Goal: Information Seeking & Learning: Find specific page/section

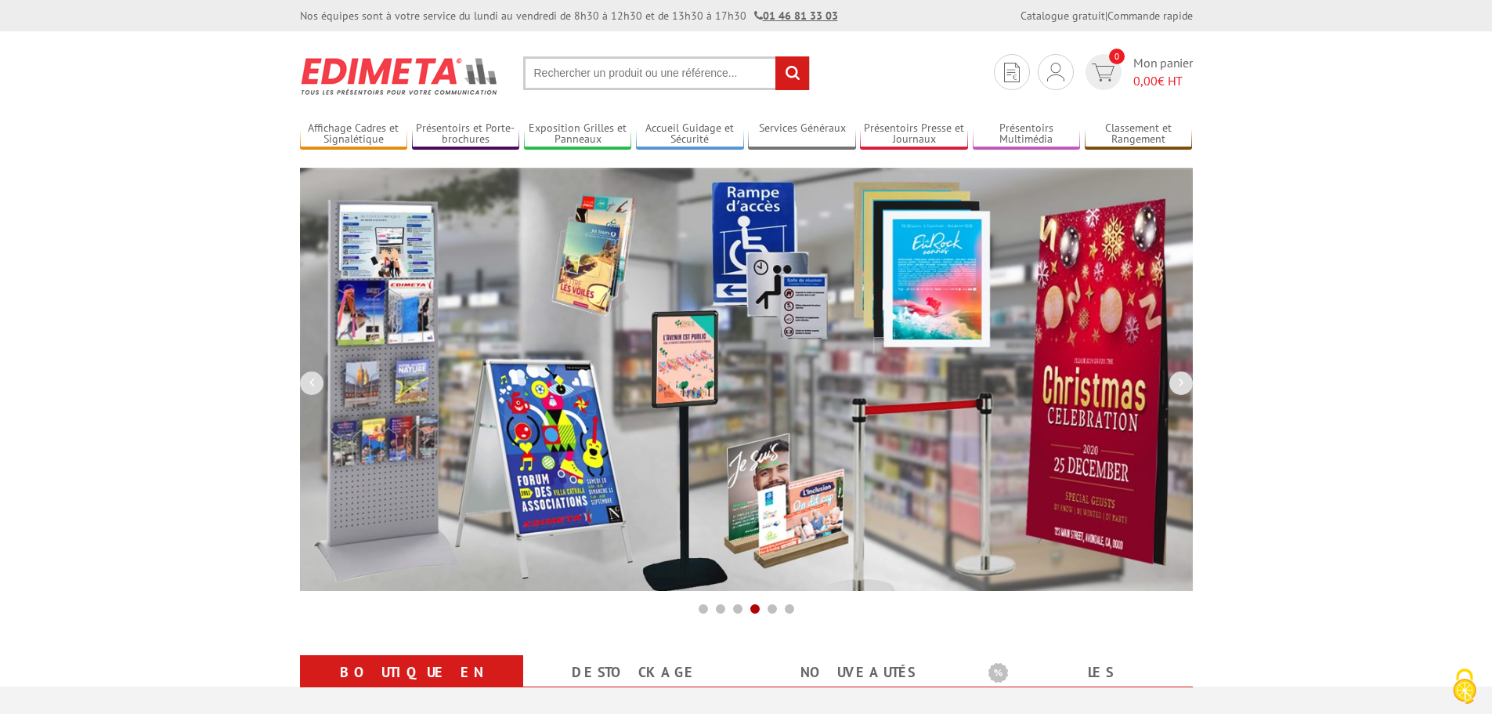
click at [634, 69] on input "text" at bounding box center [666, 73] width 287 height 34
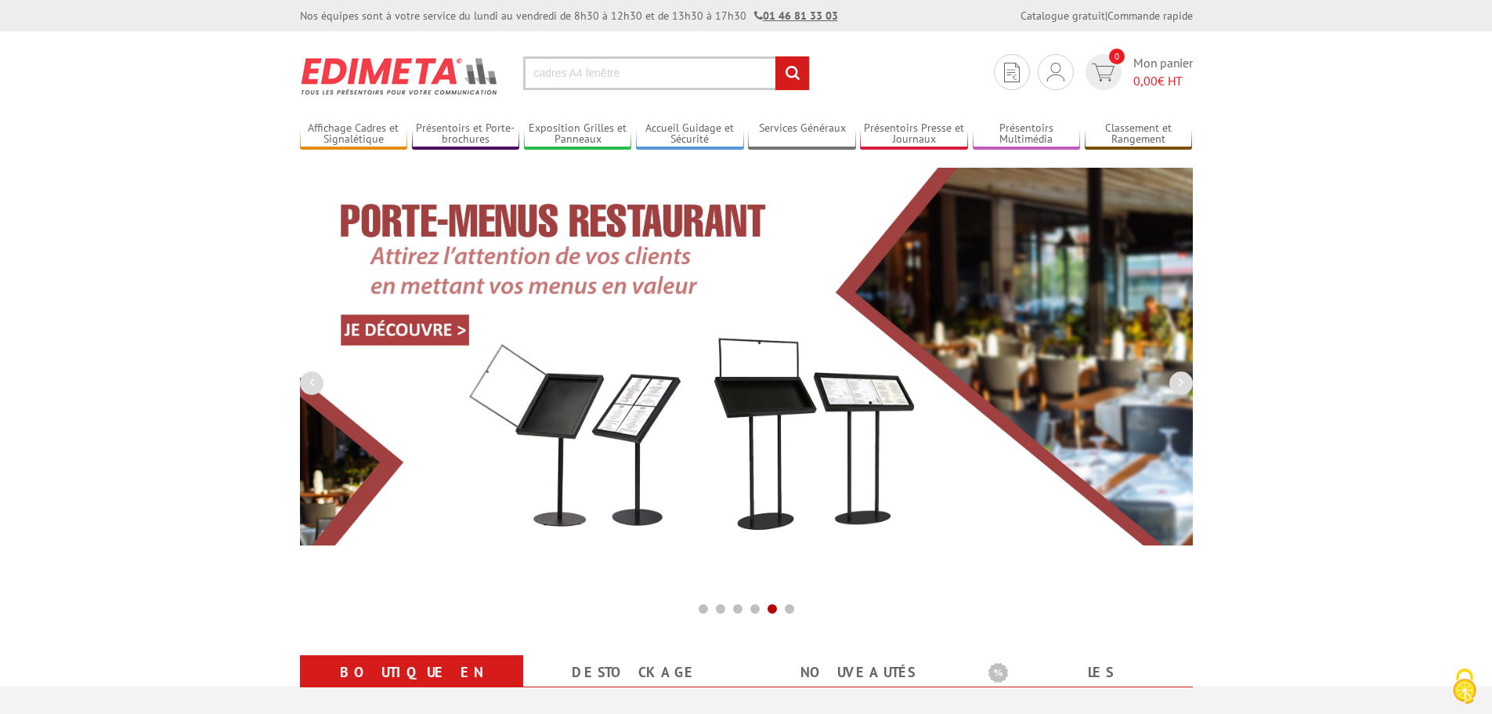
type input "cadres A4 fenêtre"
click at [775, 56] on input "rechercher" at bounding box center [792, 73] width 34 height 34
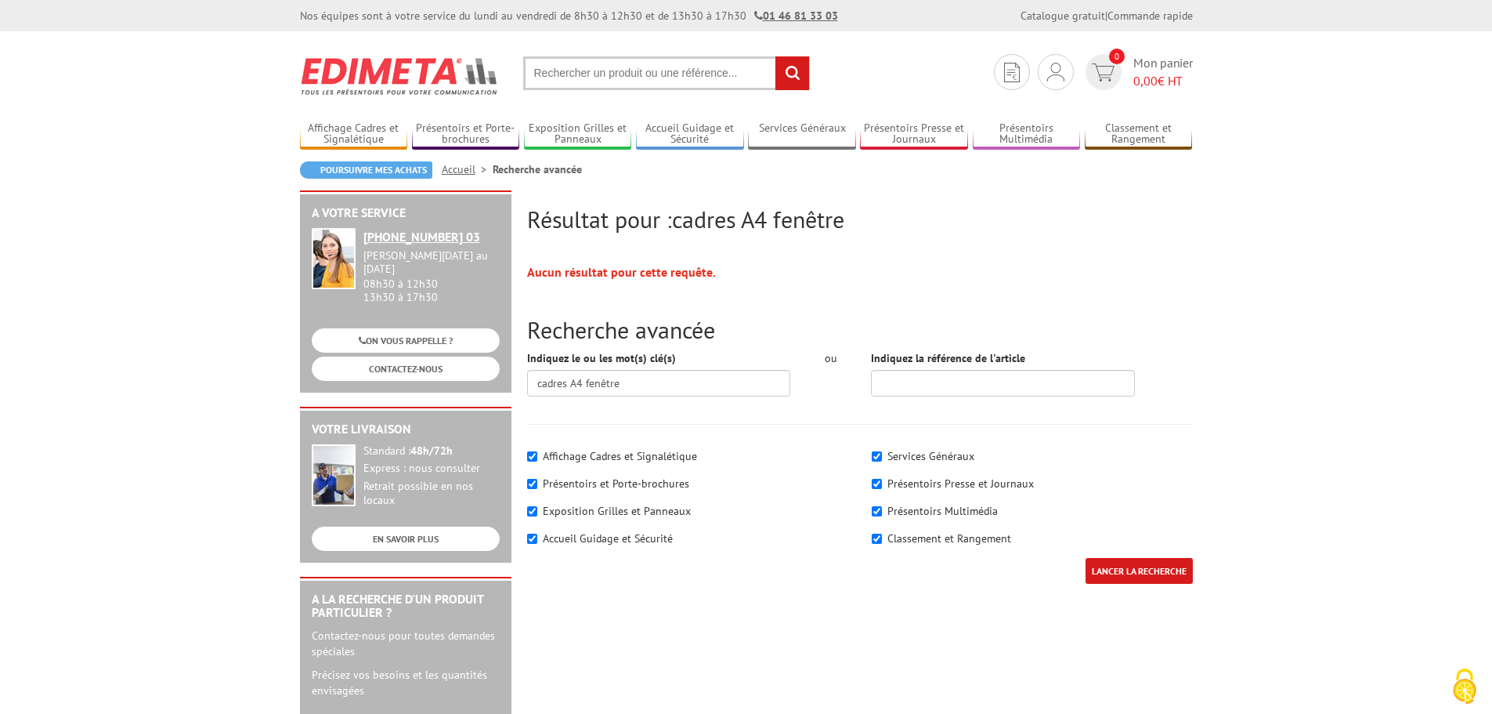
click at [596, 77] on input "text" at bounding box center [666, 73] width 287 height 34
type input "A4 pochette"
click at [775, 56] on input "rechercher" at bounding box center [792, 73] width 34 height 34
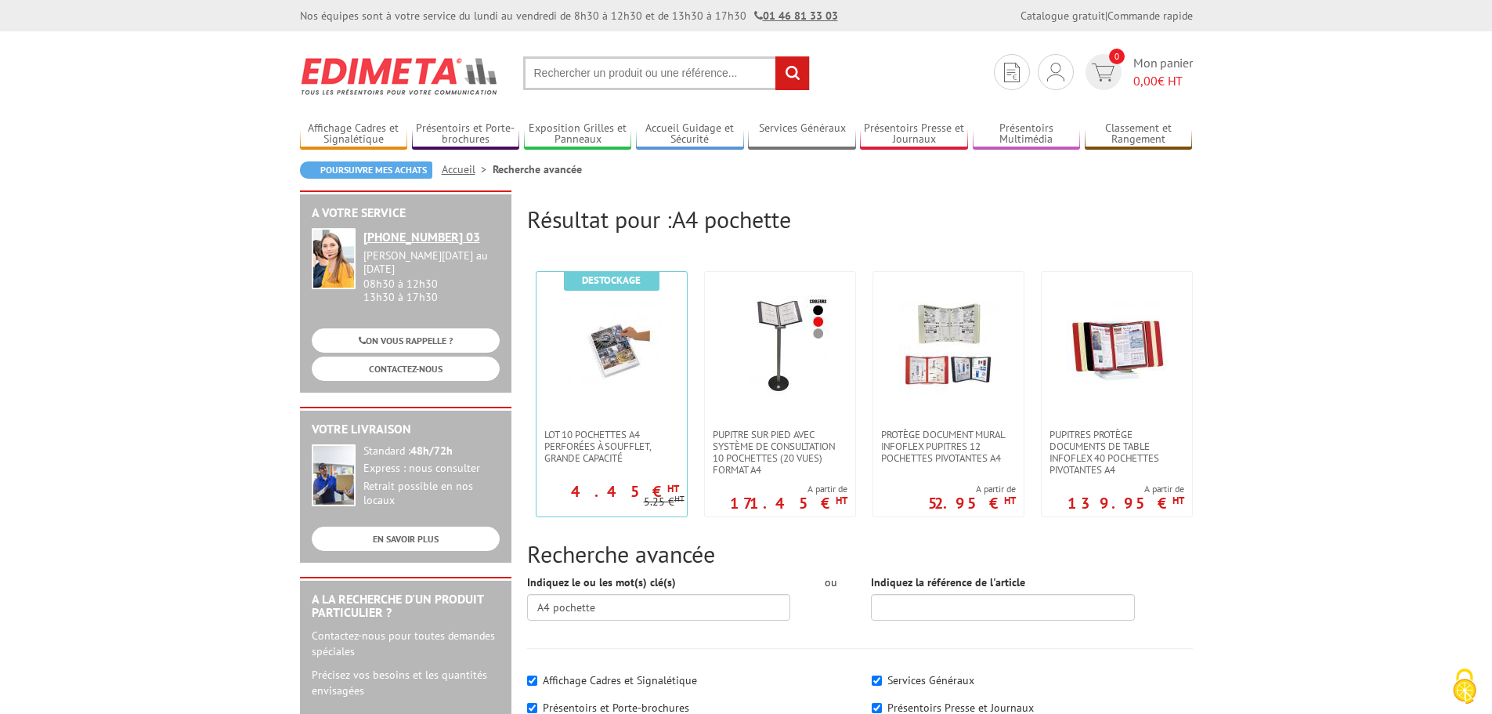
click at [608, 72] on input "text" at bounding box center [666, 73] width 287 height 34
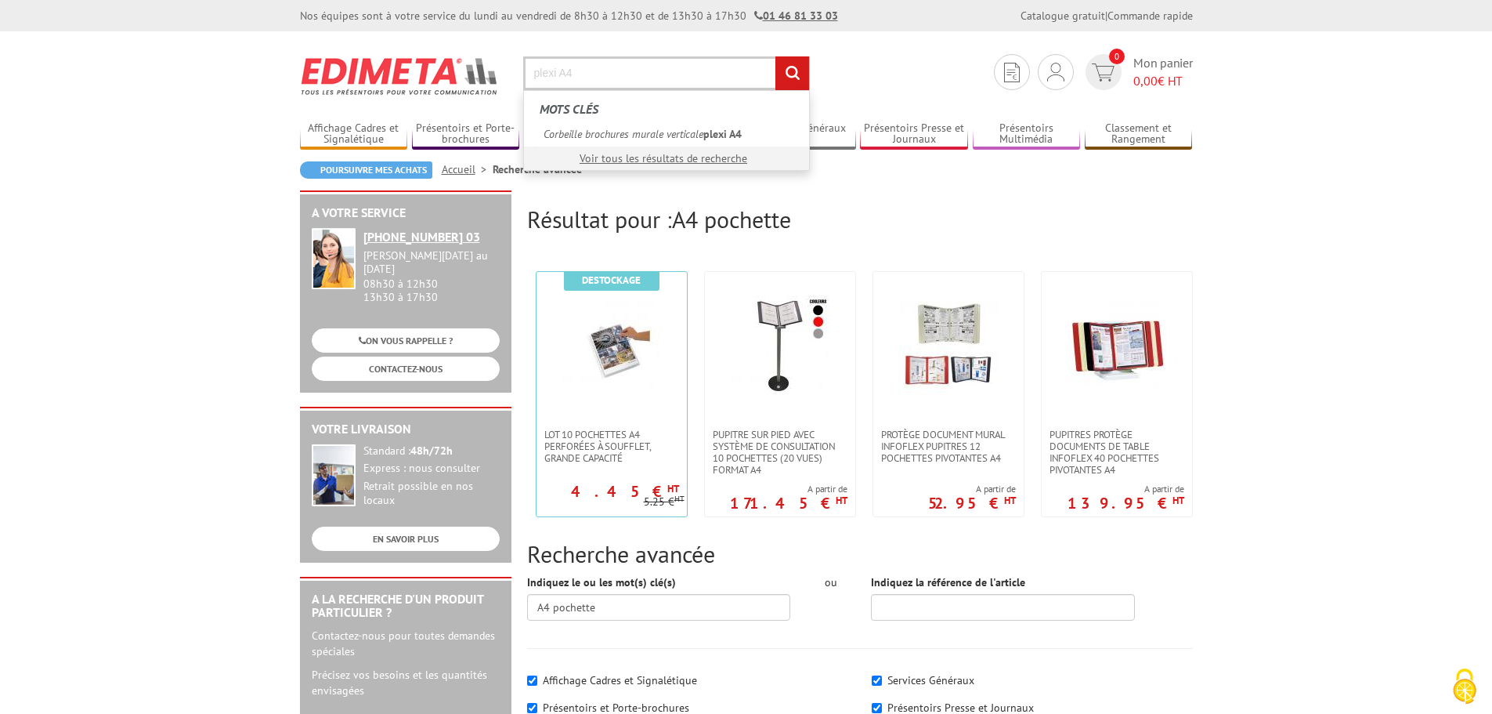
type input "plexi A4"
click at [775, 56] on input "rechercher" at bounding box center [792, 73] width 34 height 34
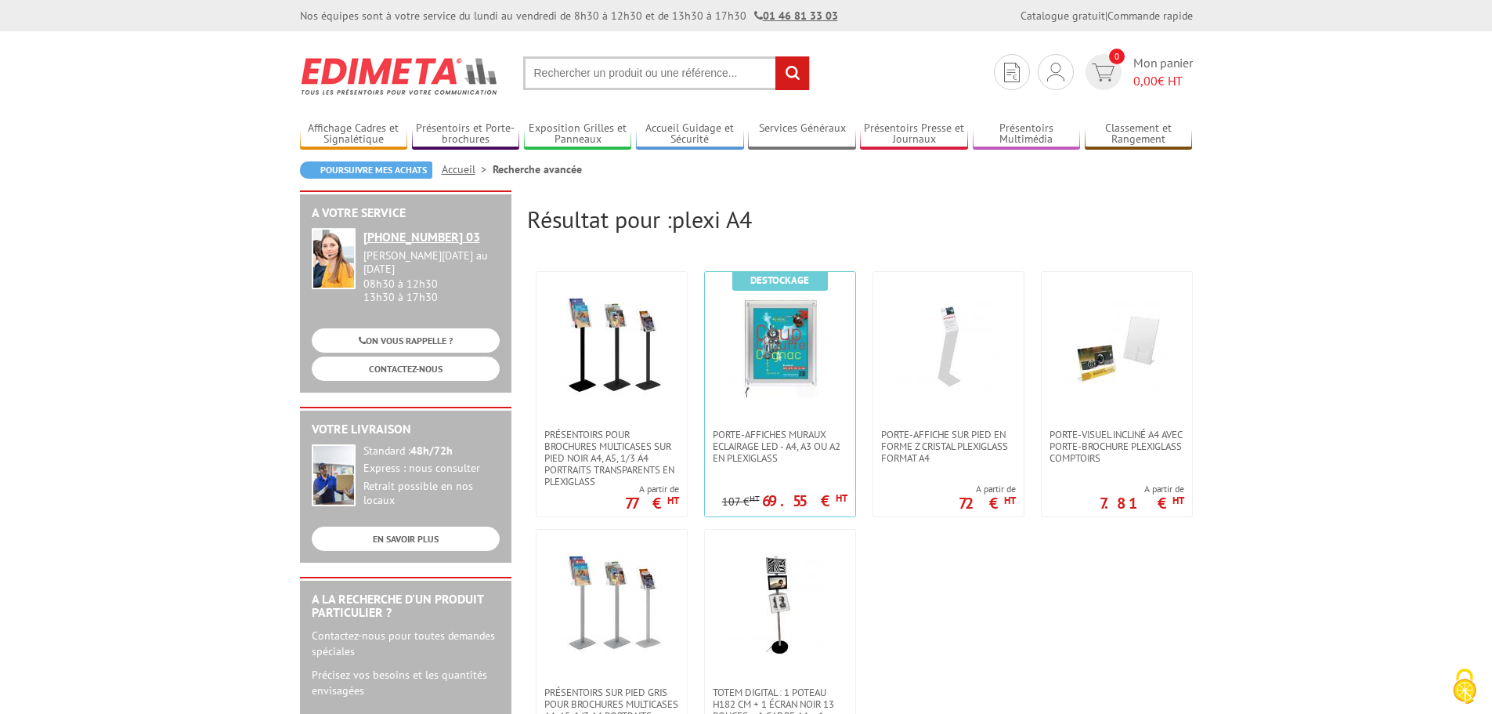
click at [661, 77] on input "text" at bounding box center [666, 73] width 287 height 34
type input "plexiglas à coller"
click at [775, 56] on input "rechercher" at bounding box center [792, 73] width 34 height 34
